Goal: Find contact information: Find contact information

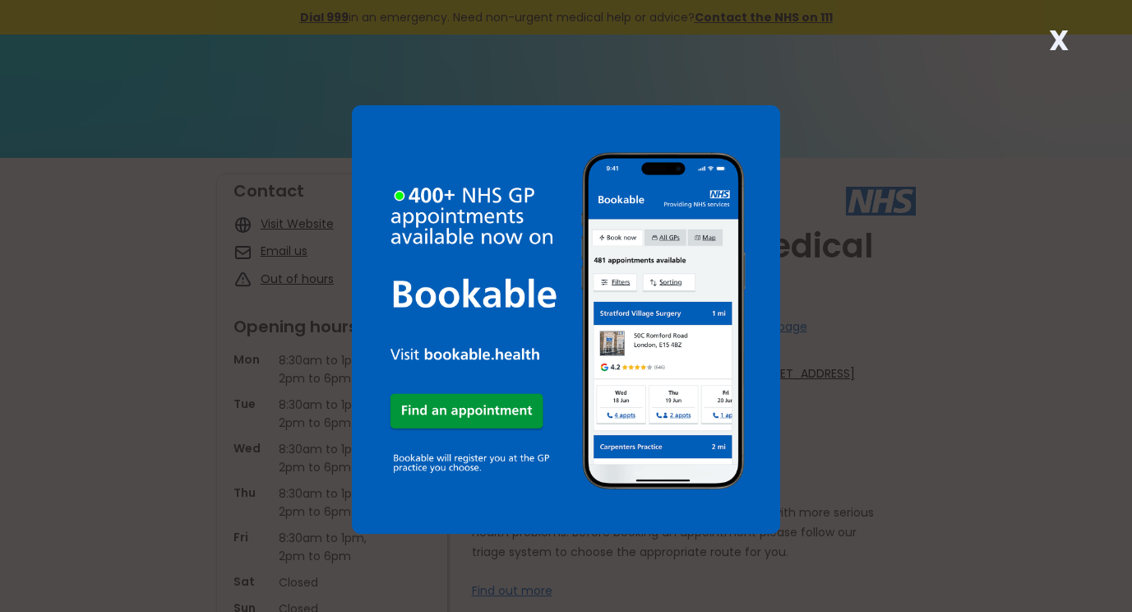
click at [1056, 39] on strong "X" at bounding box center [1059, 40] width 20 height 39
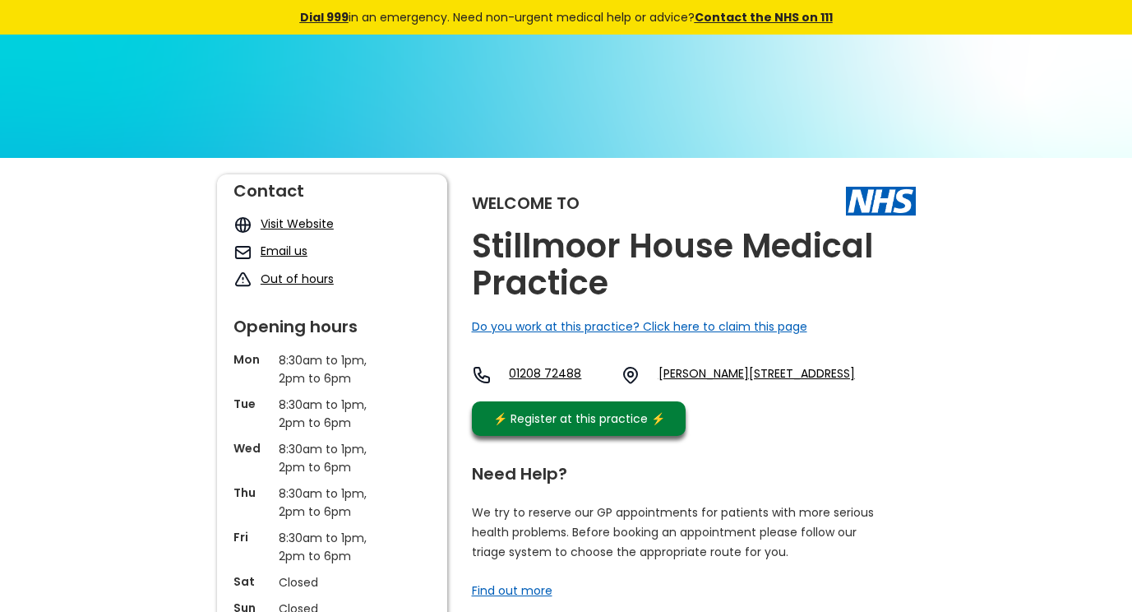
click at [270, 248] on link "Email us" at bounding box center [284, 251] width 47 height 16
click at [269, 249] on link "Email us" at bounding box center [284, 251] width 47 height 16
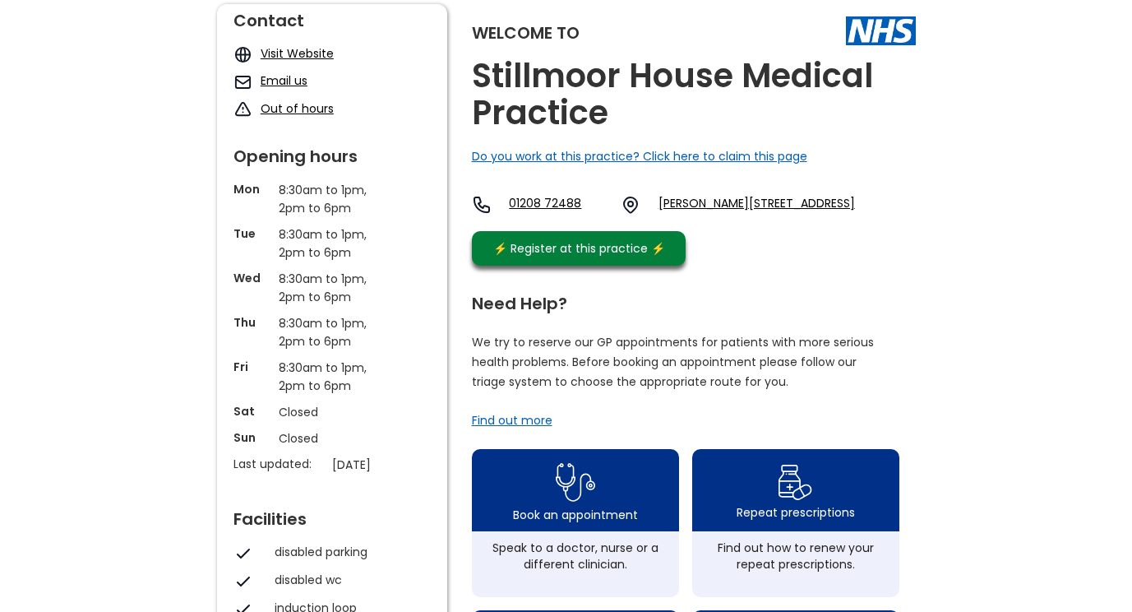
scroll to position [164, 0]
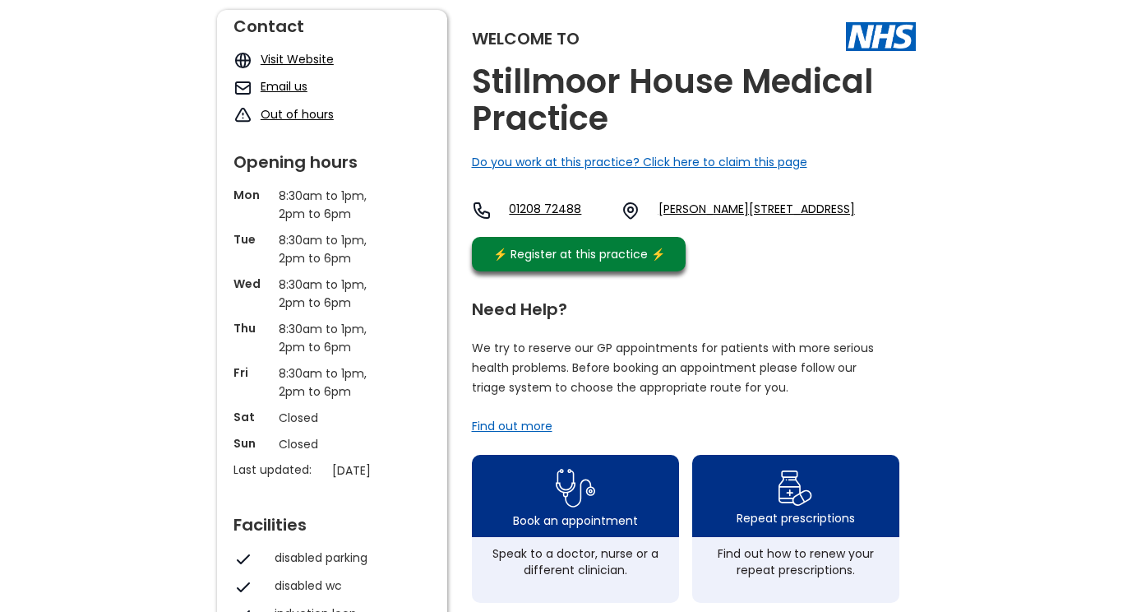
click at [294, 81] on link "Email us" at bounding box center [284, 86] width 47 height 16
click at [238, 82] on img at bounding box center [243, 87] width 19 height 19
click at [286, 88] on link "Email us" at bounding box center [284, 86] width 47 height 16
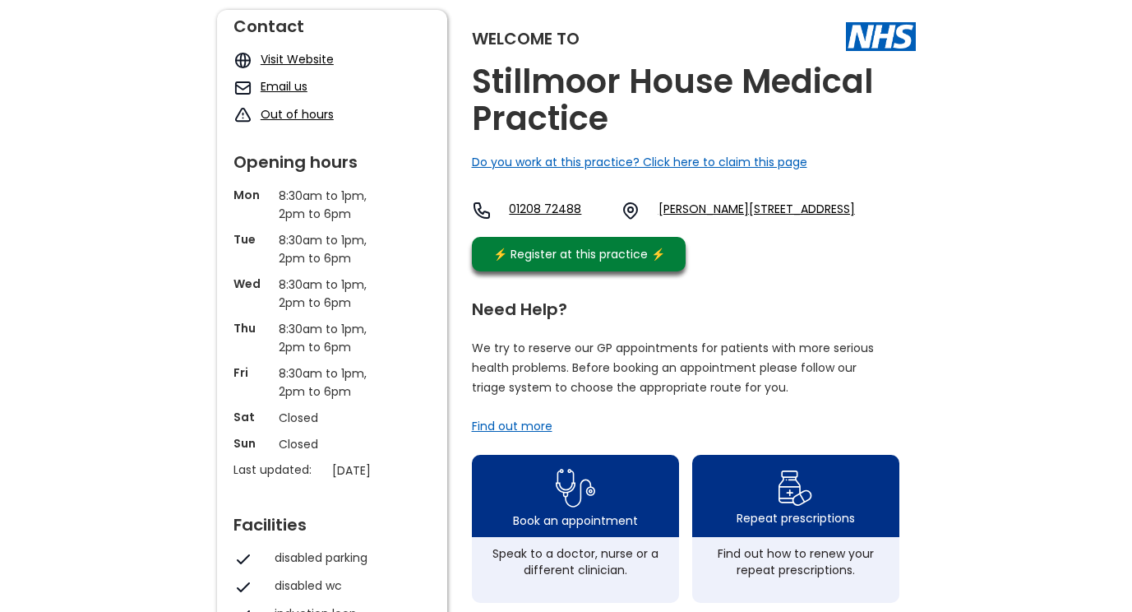
click at [287, 88] on link "Email us" at bounding box center [284, 86] width 47 height 16
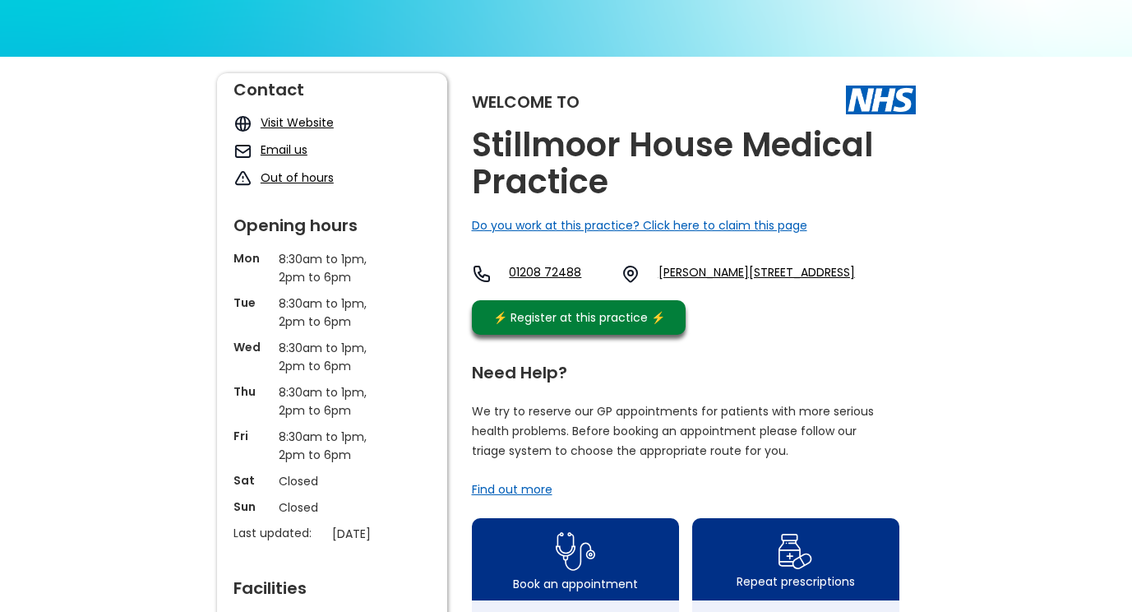
scroll to position [0, 0]
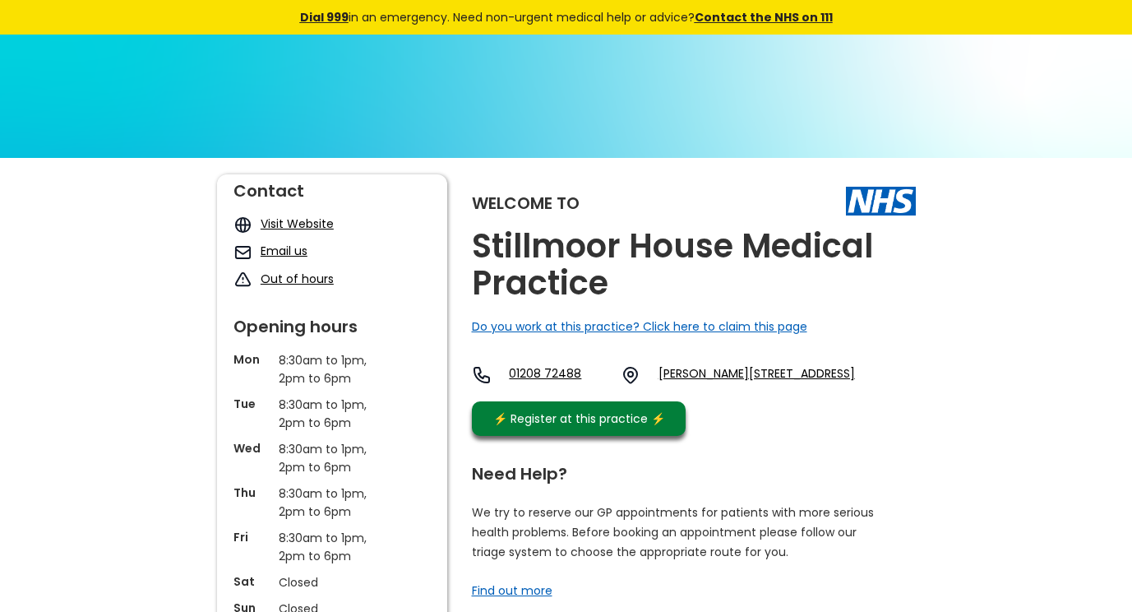
click at [278, 251] on link "Email us" at bounding box center [284, 251] width 47 height 16
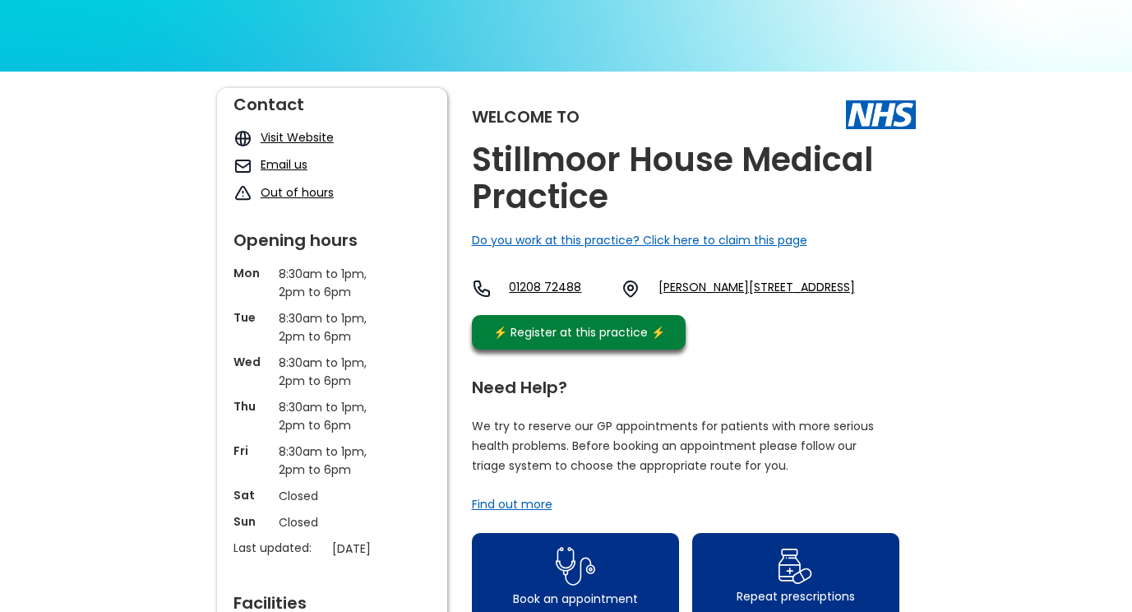
scroll to position [247, 0]
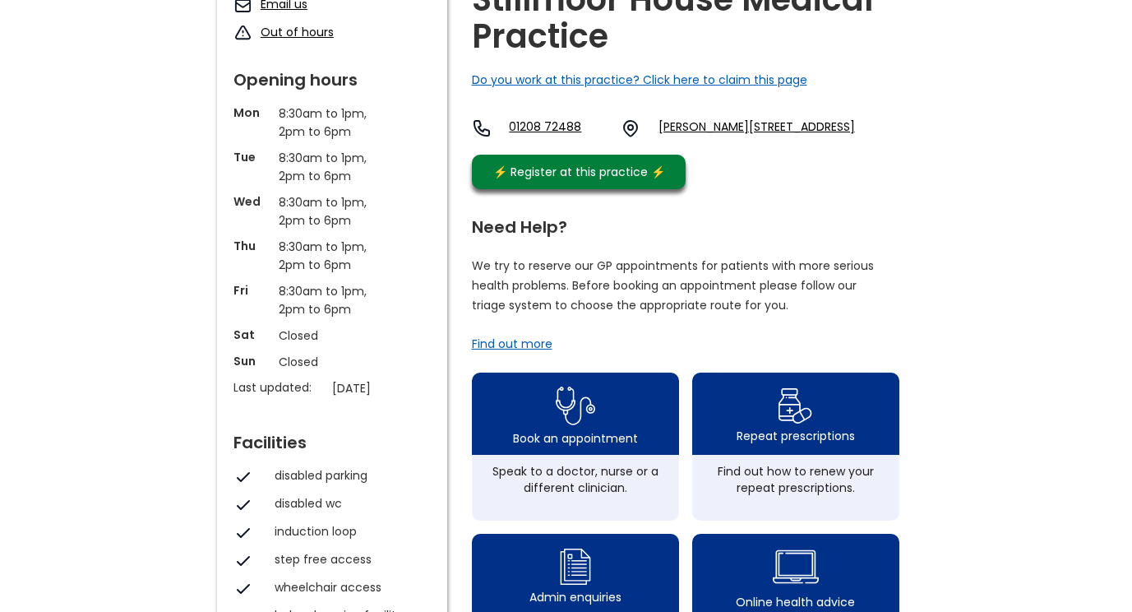
click at [269, 9] on link "Email us" at bounding box center [284, 4] width 47 height 16
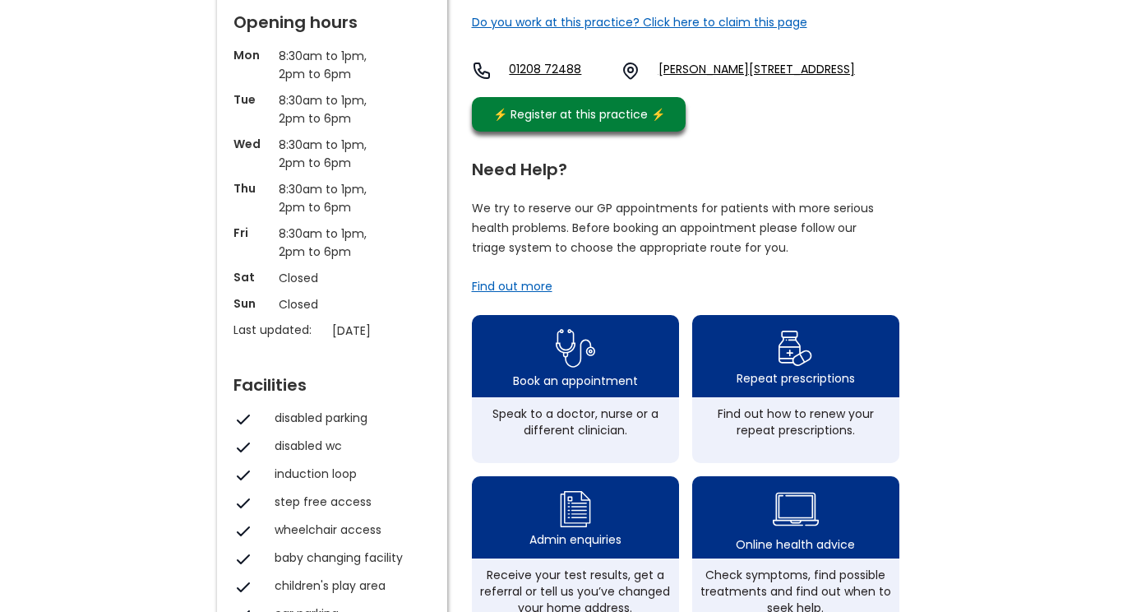
scroll to position [164, 0]
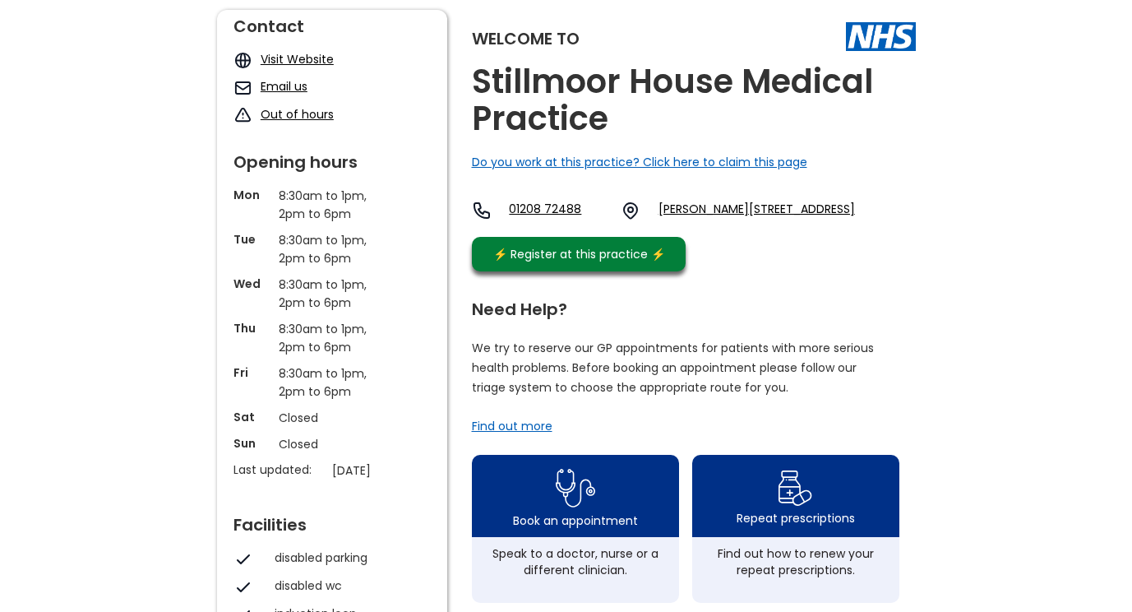
click at [276, 84] on link "Email us" at bounding box center [284, 86] width 47 height 16
click at [251, 86] on img at bounding box center [243, 87] width 19 height 19
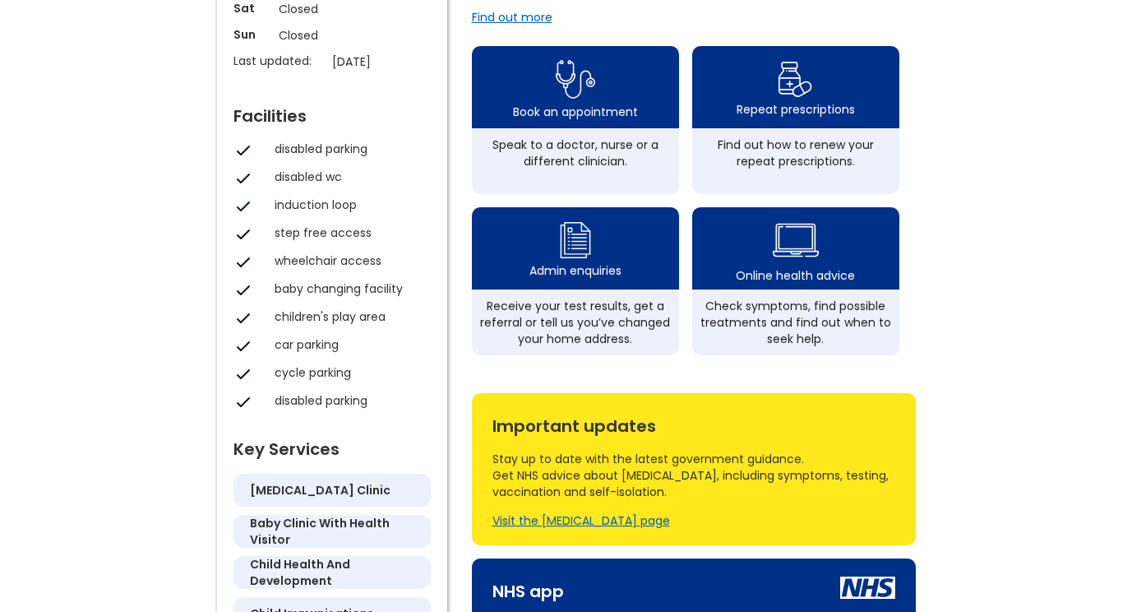
scroll to position [572, 0]
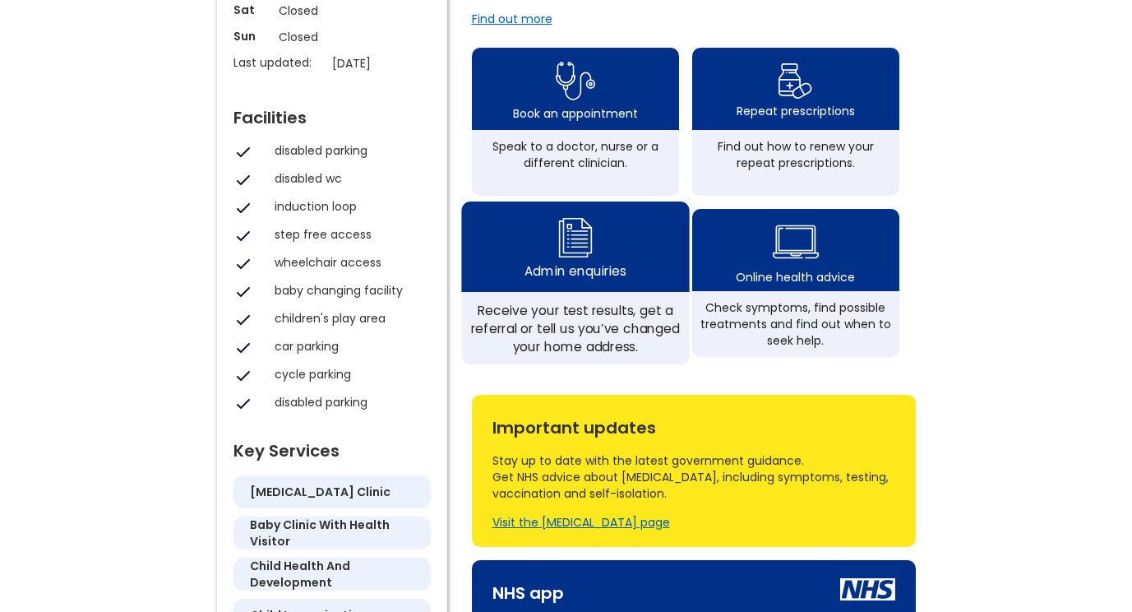
click at [595, 275] on div "Admin enquiries" at bounding box center [575, 271] width 101 height 18
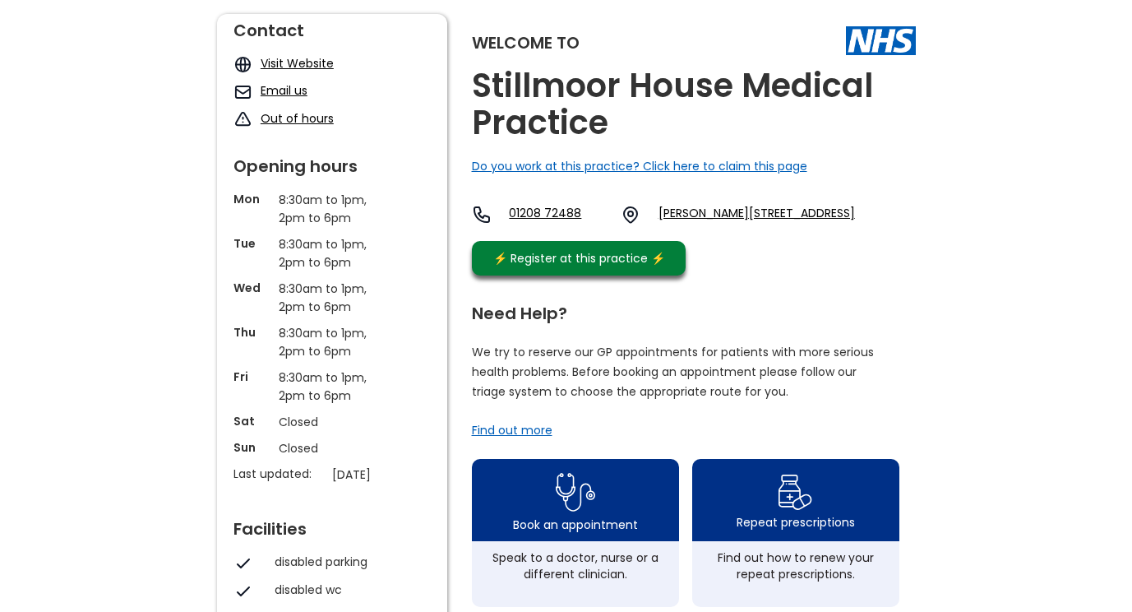
scroll to position [78, 0]
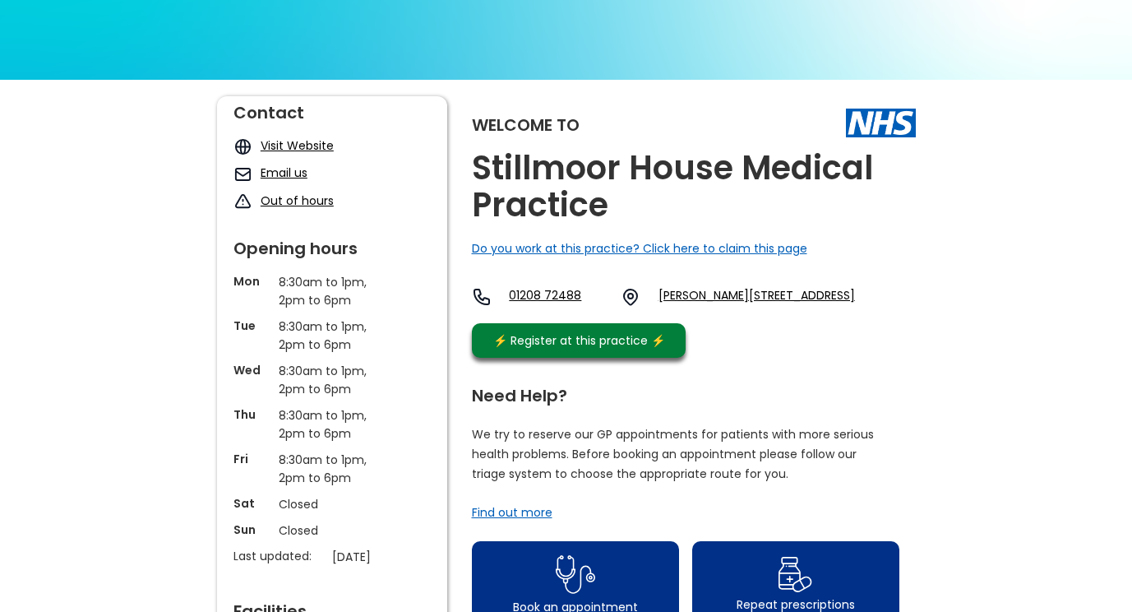
click at [266, 169] on link "Email us" at bounding box center [284, 172] width 47 height 16
click at [295, 141] on link "Visit Website" at bounding box center [297, 145] width 73 height 16
